Goal: Information Seeking & Learning: Learn about a topic

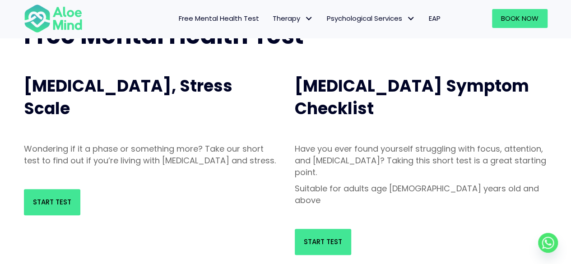
scroll to position [90, 0]
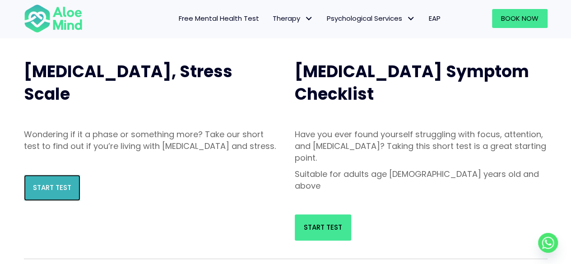
click at [67, 192] on span "Start Test" at bounding box center [52, 187] width 38 height 9
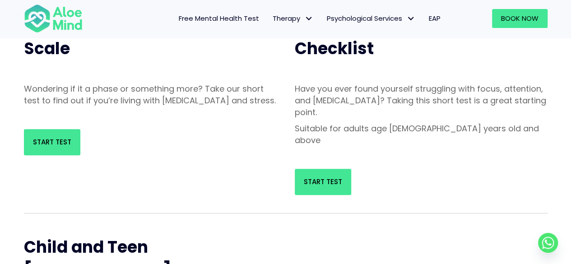
scroll to position [135, 0]
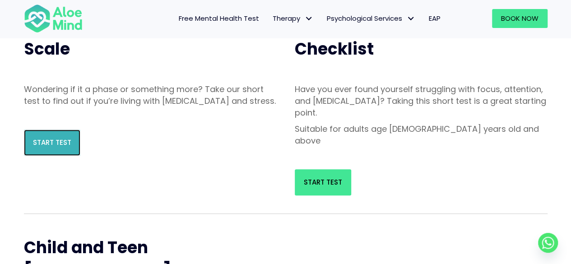
click at [42, 148] on link "Start Test" at bounding box center [52, 142] width 56 height 26
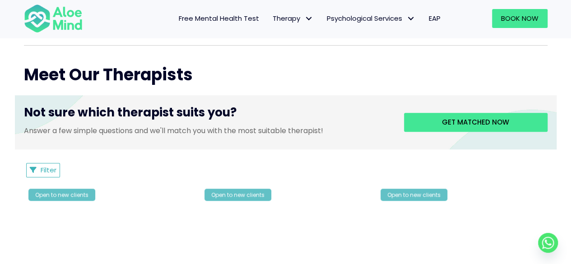
scroll to position [316, 0]
